Goal: Information Seeking & Learning: Learn about a topic

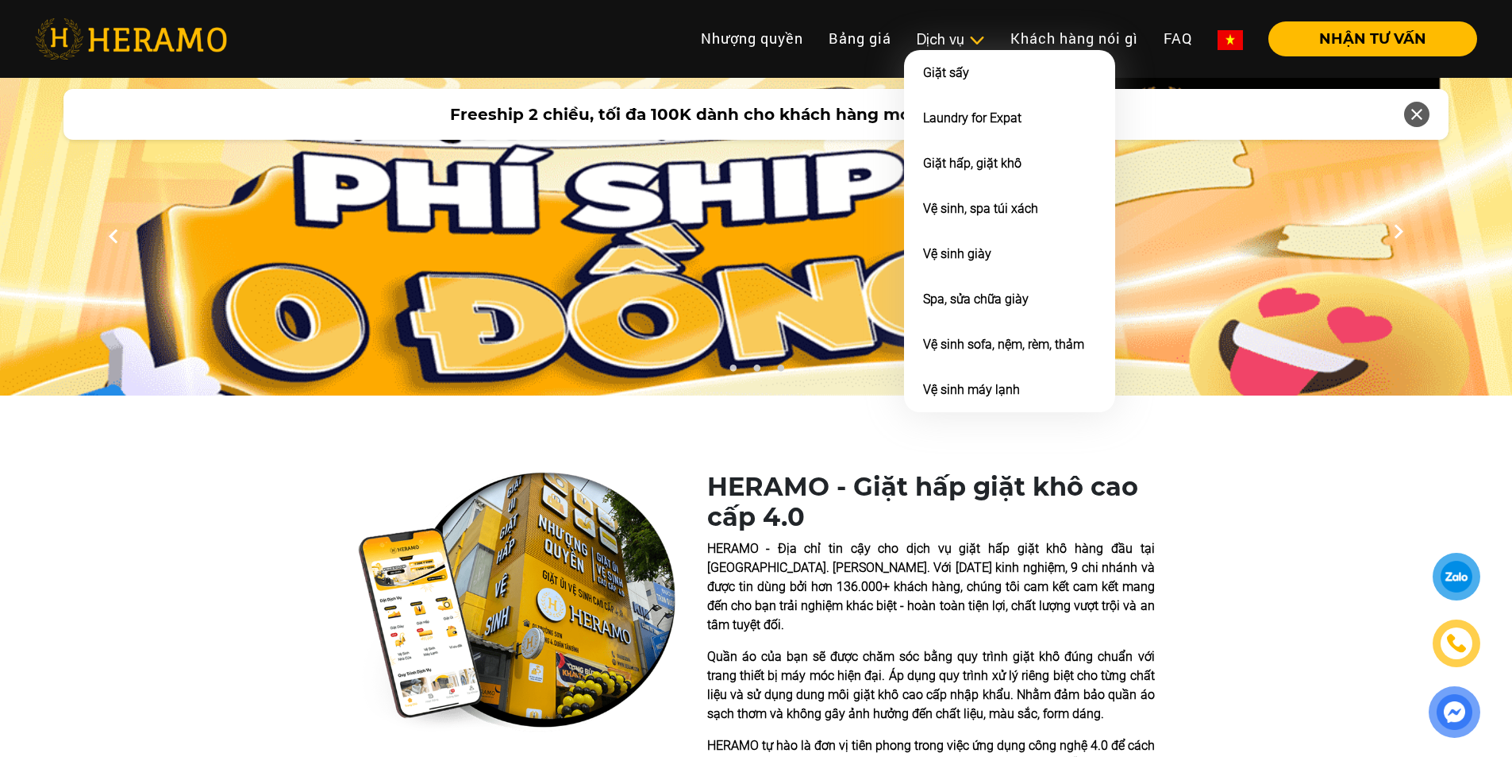
click at [939, 37] on div "Dịch vụ" at bounding box center [951, 39] width 68 height 21
click at [939, 44] on div "Dịch vụ" at bounding box center [951, 39] width 68 height 21
click at [978, 40] on img at bounding box center [977, 41] width 17 height 16
click at [999, 361] on li "Vệ sinh sofa, nệm, rèm, thảm" at bounding box center [1009, 344] width 211 height 45
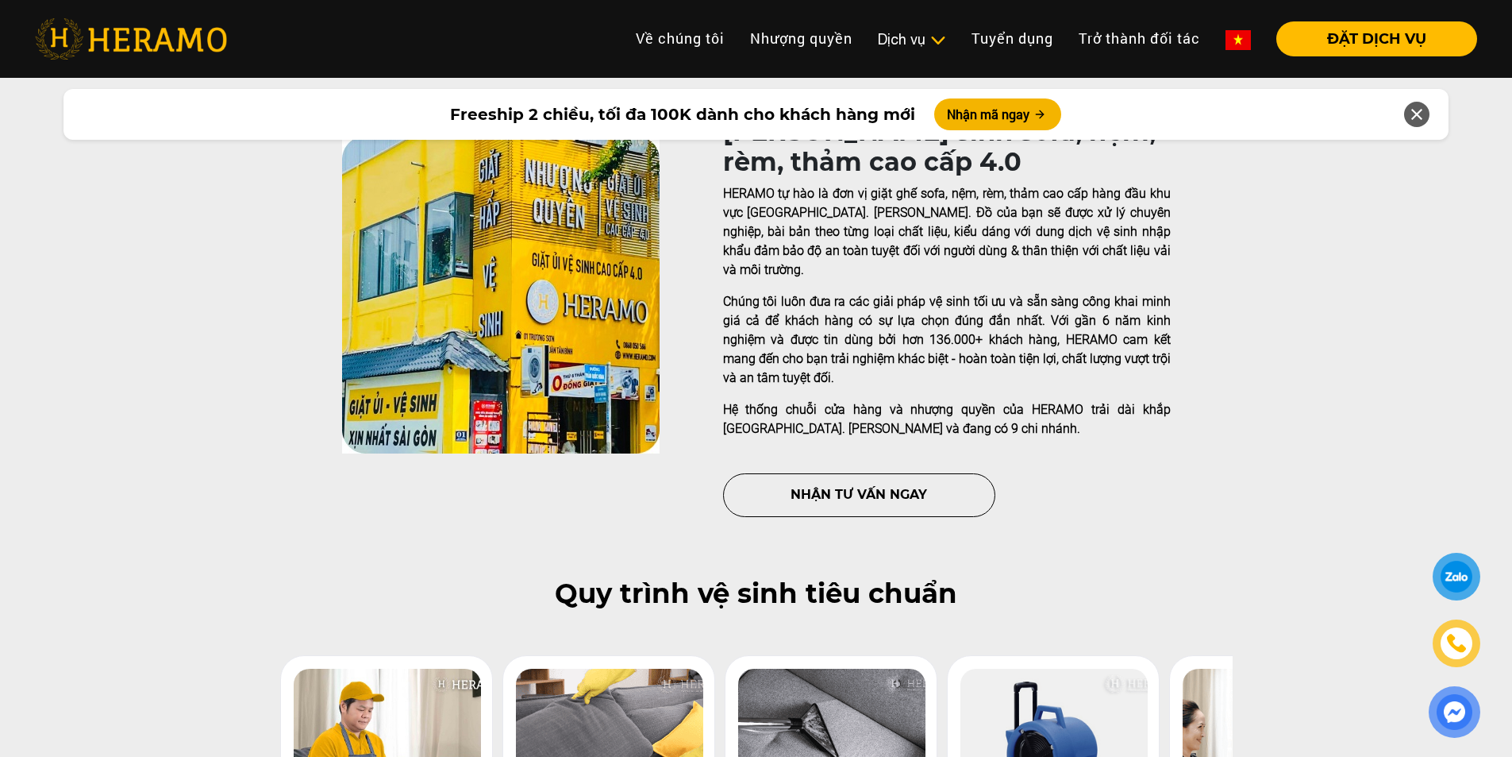
scroll to position [634, 0]
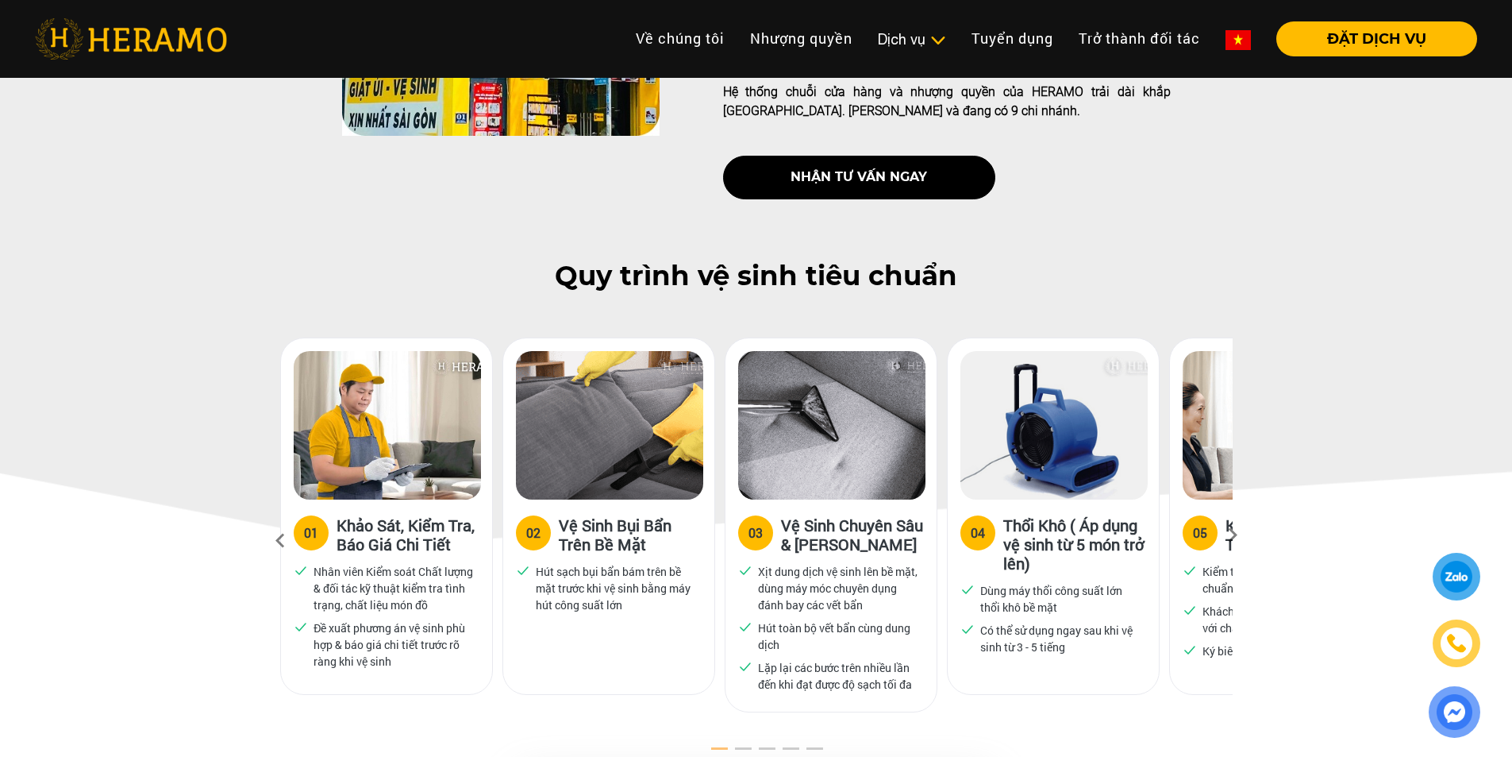
click at [1403, 462] on div "Quy trình vệ sinh tiêu chuẩn 01 Khảo Sát, Kiểm Tra, Báo Giá Chi Tiết Nhân viên …" at bounding box center [756, 502] width 1512 height 484
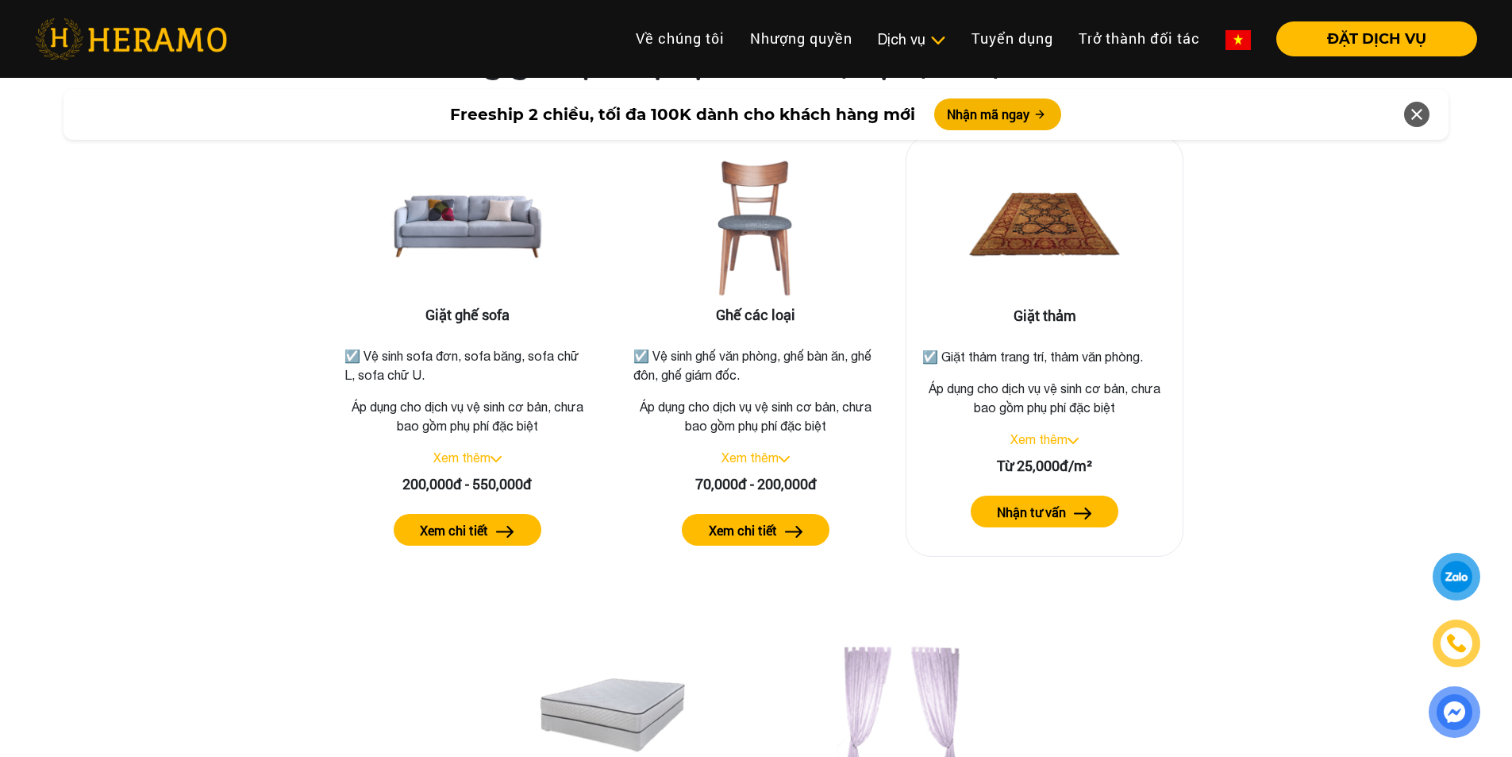
scroll to position [1984, 0]
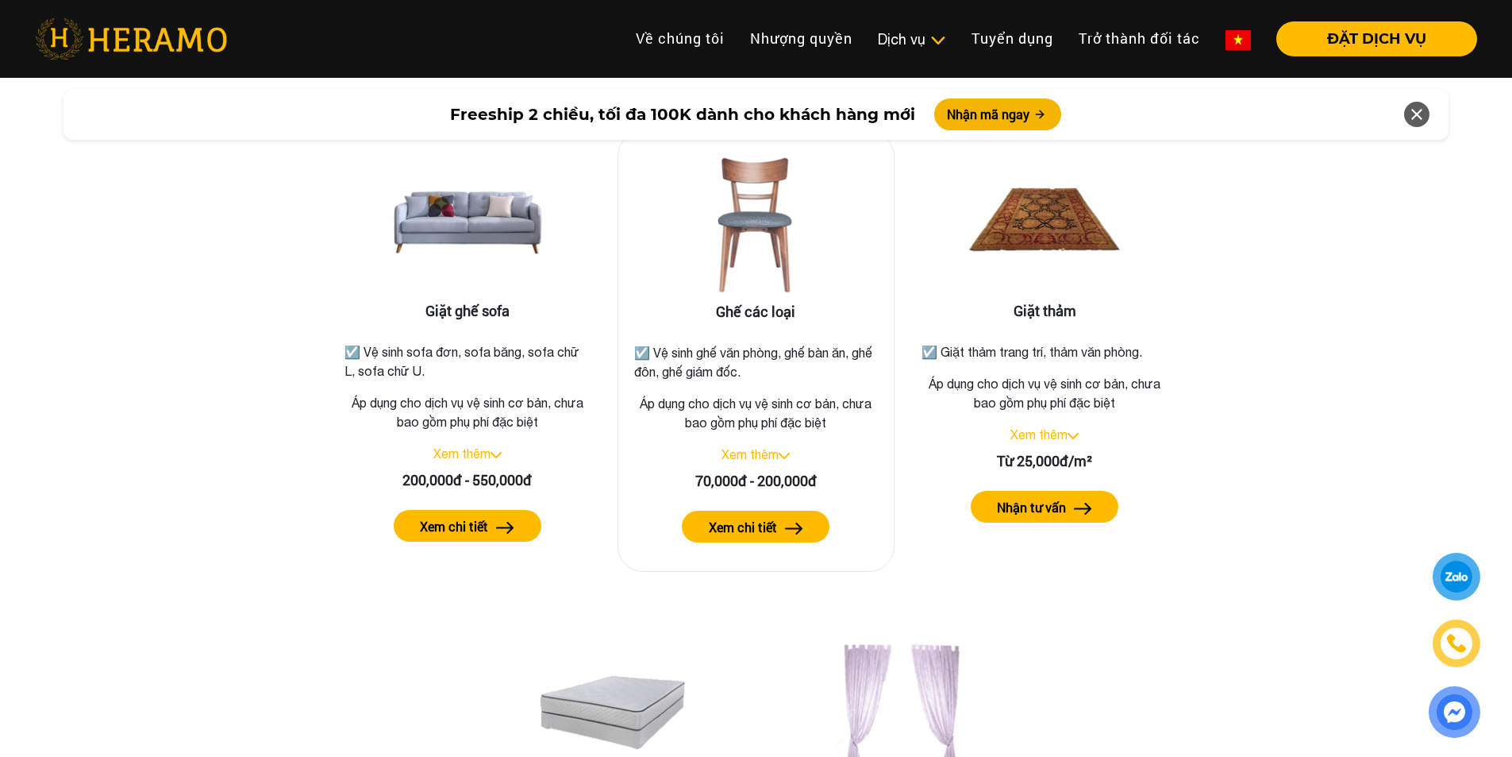
click at [784, 445] on div "Xem thêm" at bounding box center [756, 454] width 251 height 19
click at [775, 447] on link "Xem thêm" at bounding box center [750, 454] width 57 height 14
click at [769, 213] on img at bounding box center [755, 223] width 159 height 159
click at [771, 518] on label "Xem chi tiết" at bounding box center [743, 527] width 68 height 19
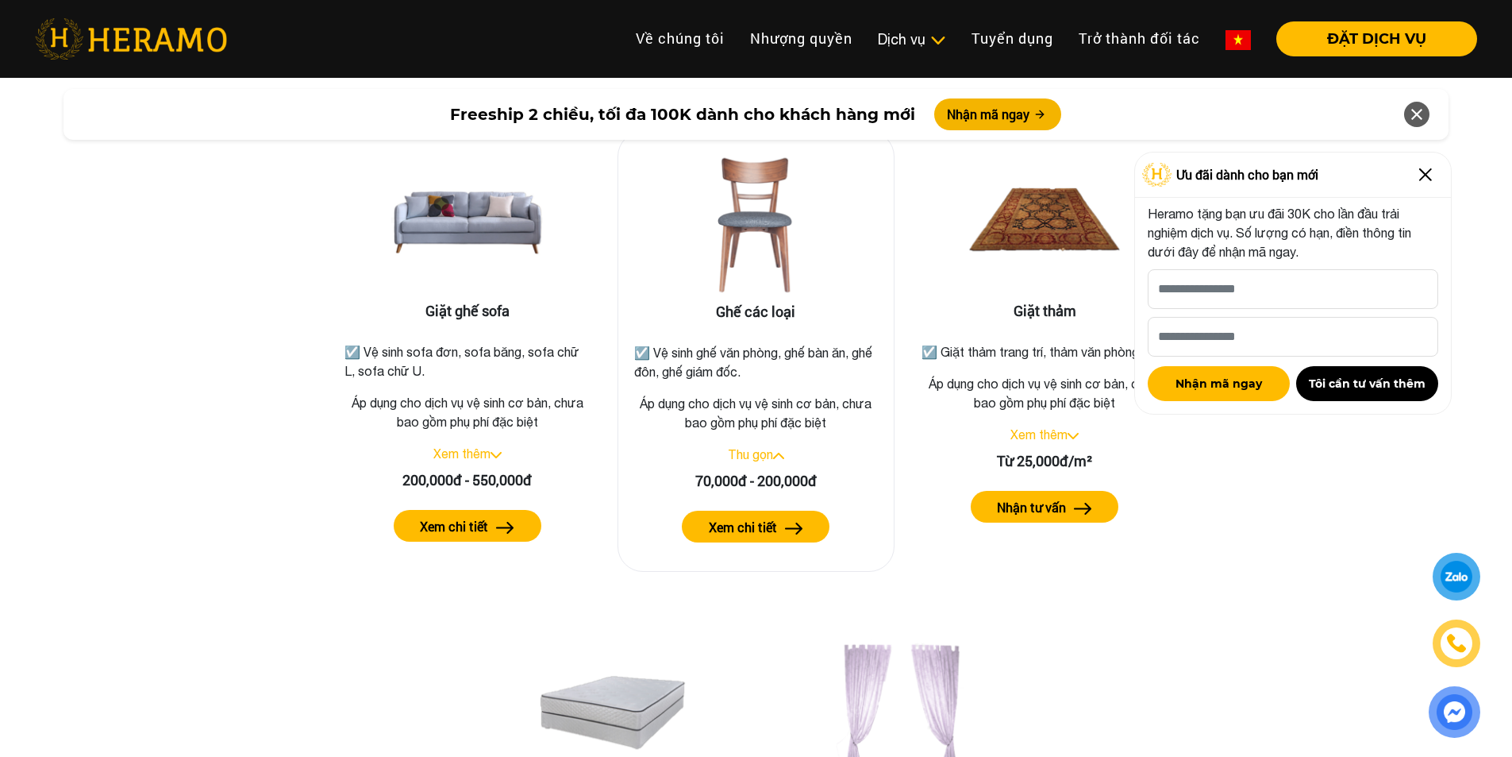
scroll to position [1983, 0]
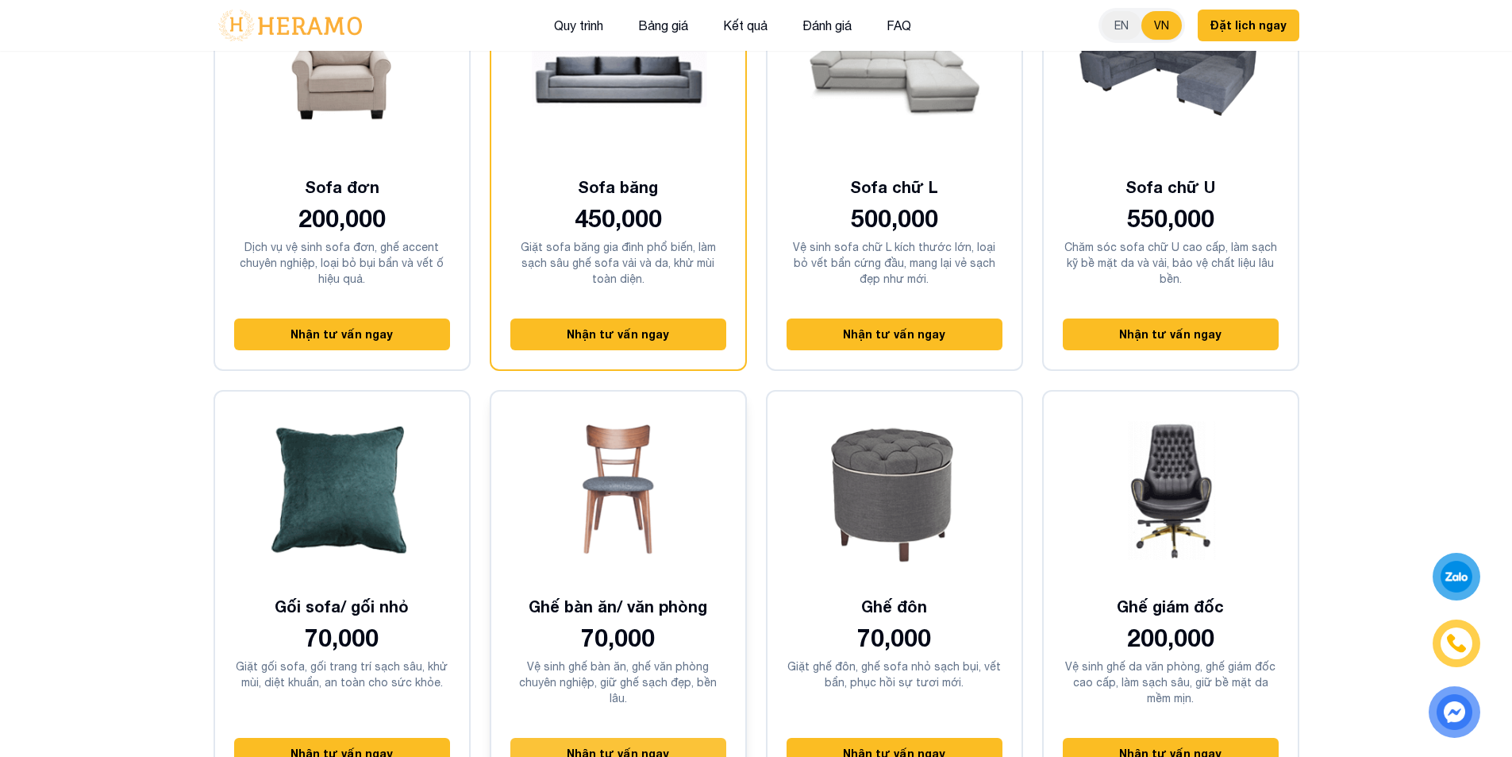
scroll to position [4128, 0]
